Goal: Task Accomplishment & Management: Manage account settings

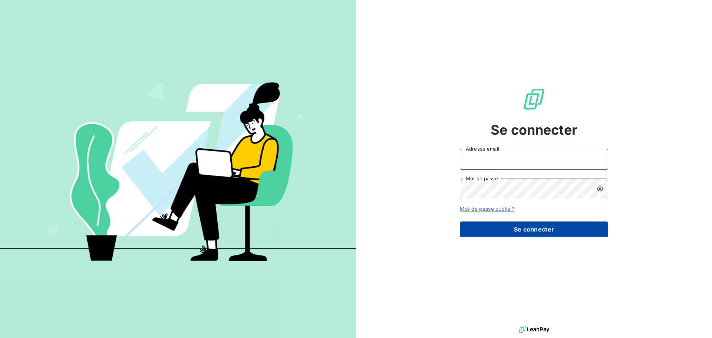
type input "[EMAIL_ADDRESS][DOMAIN_NAME]"
click at [526, 229] on button "Se connecter" at bounding box center [534, 229] width 148 height 16
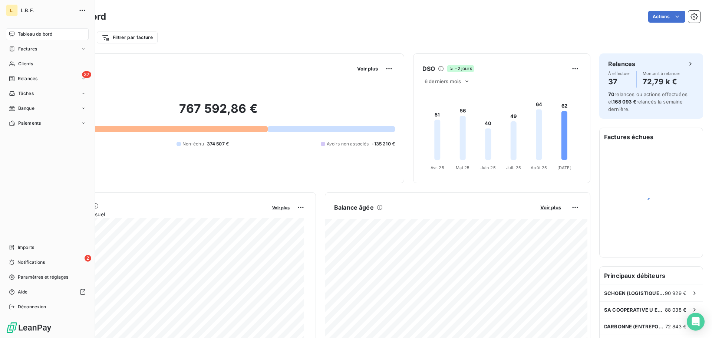
click at [27, 55] on nav "Tableau de bord Factures Clients 37 Relances Tâches Banque Paiements" at bounding box center [47, 78] width 83 height 101
click at [27, 50] on span "Factures" at bounding box center [27, 49] width 19 height 7
click at [44, 60] on div "Factures" at bounding box center [52, 64] width 74 height 12
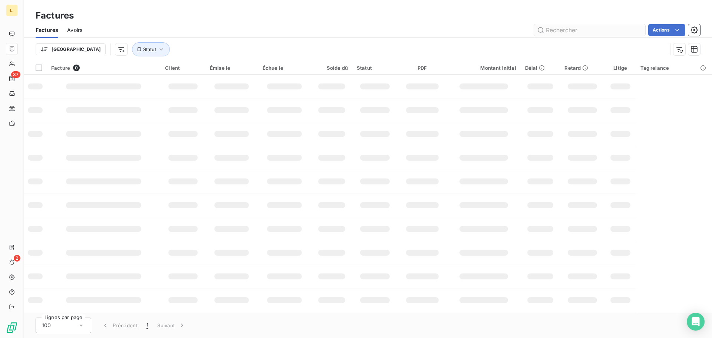
click at [583, 31] on input "text" at bounding box center [589, 30] width 111 height 12
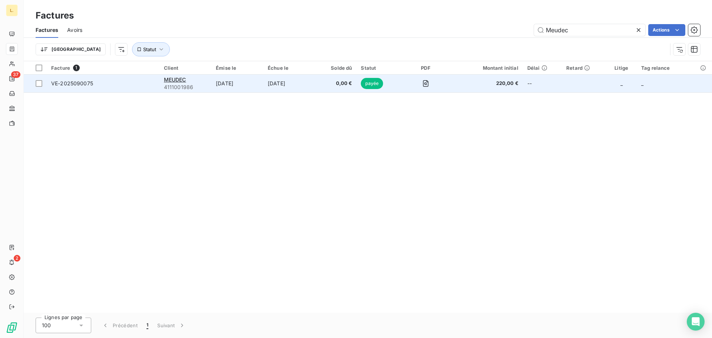
type input "Meudec"
click at [237, 83] on td "[DATE]" at bounding box center [237, 84] width 52 height 18
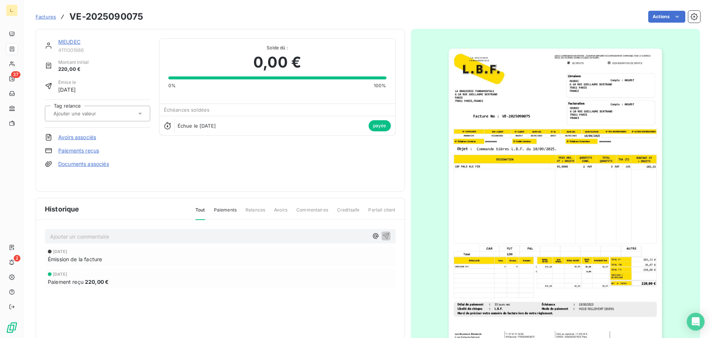
click at [139, 16] on h3 "VE-2025090075" at bounding box center [106, 16] width 74 height 13
drag, startPoint x: 142, startPoint y: 16, endPoint x: 69, endPoint y: 22, distance: 73.6
click at [69, 22] on h3 "VE-2025090075" at bounding box center [106, 16] width 74 height 13
copy h3 "VE-2025090075"
